Goal: Check status: Check status

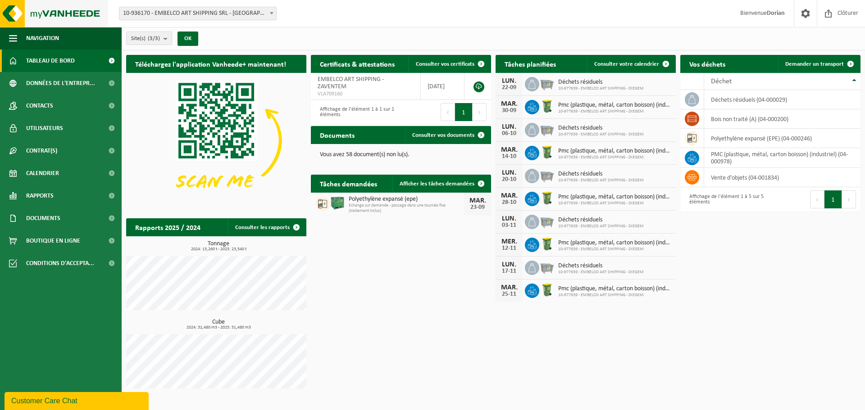
click at [38, 20] on img at bounding box center [54, 13] width 108 height 27
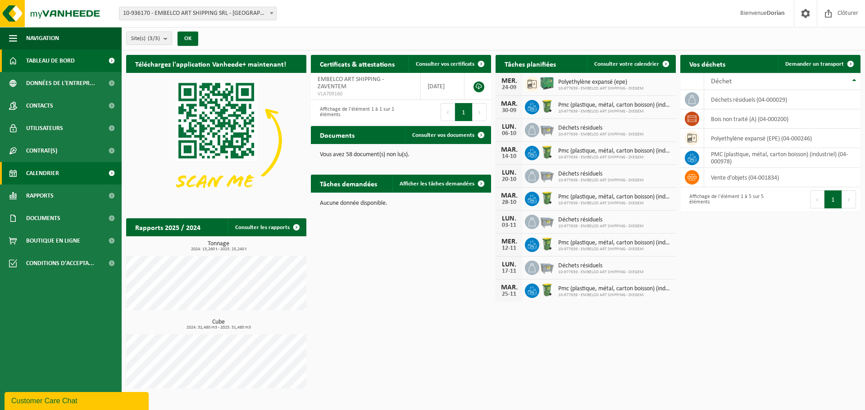
click at [65, 172] on link "Calendrier" at bounding box center [61, 173] width 122 height 23
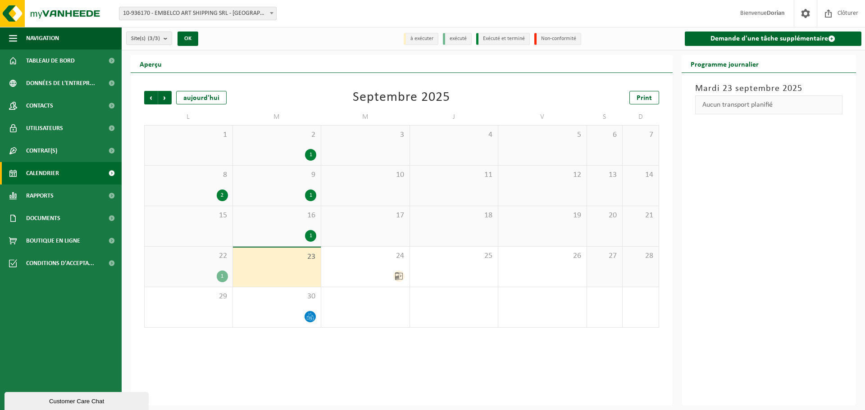
click at [273, 228] on div "16 1" at bounding box center [277, 226] width 88 height 40
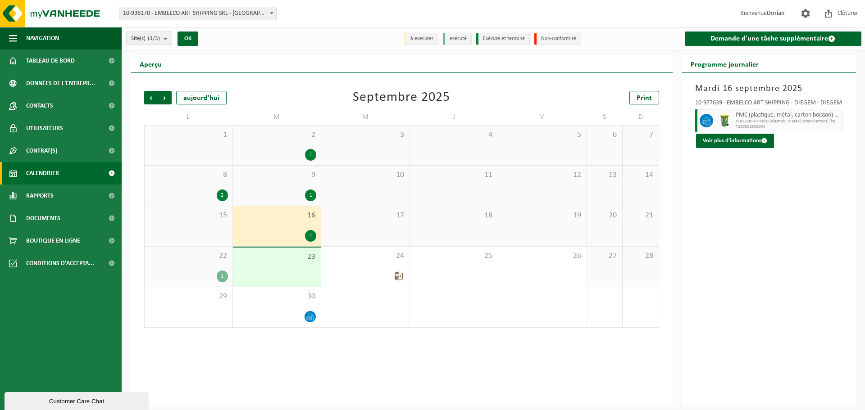
click at [200, 267] on div "22 1" at bounding box center [189, 267] width 88 height 40
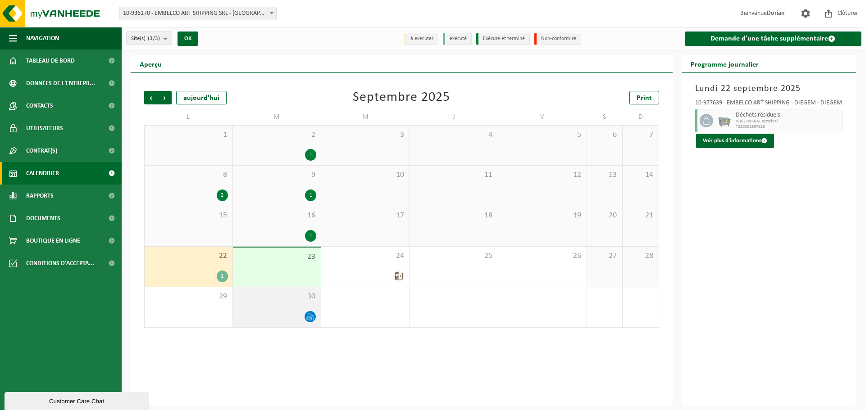
click at [271, 300] on span "30" at bounding box center [276, 297] width 79 height 10
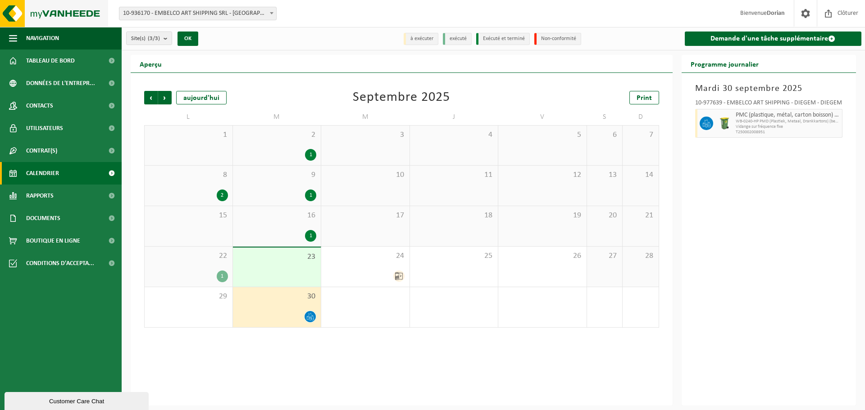
click at [53, 18] on img at bounding box center [54, 13] width 108 height 27
